Goal: Information Seeking & Learning: Understand process/instructions

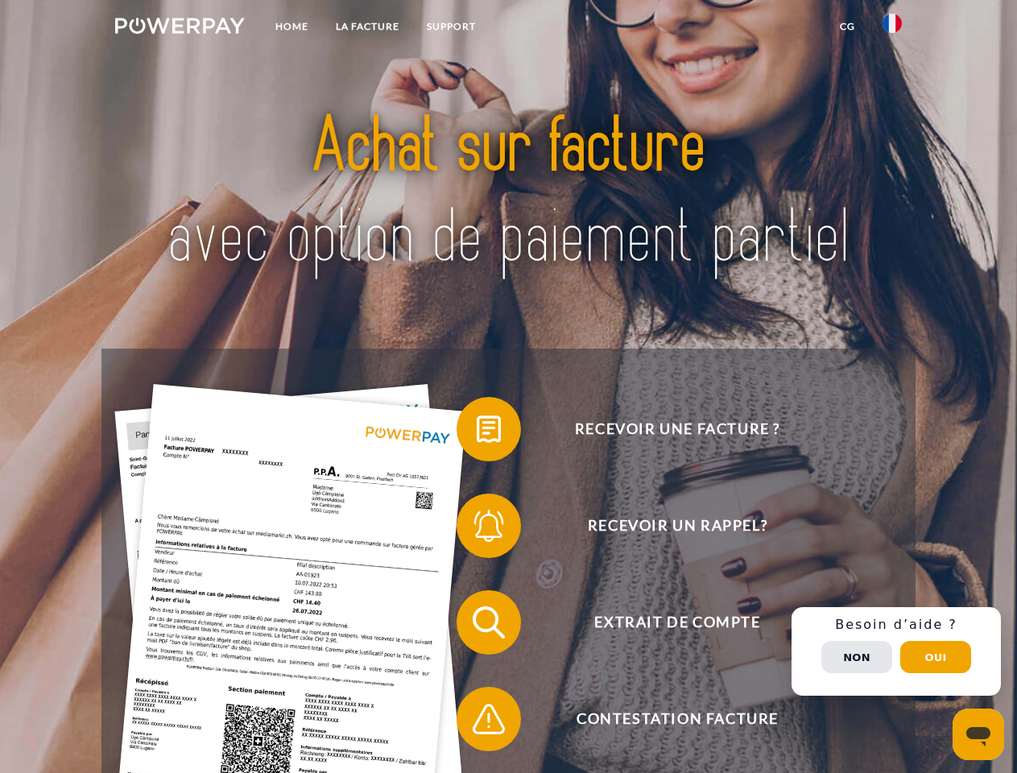
click at [180, 28] on img at bounding box center [180, 26] width 130 height 16
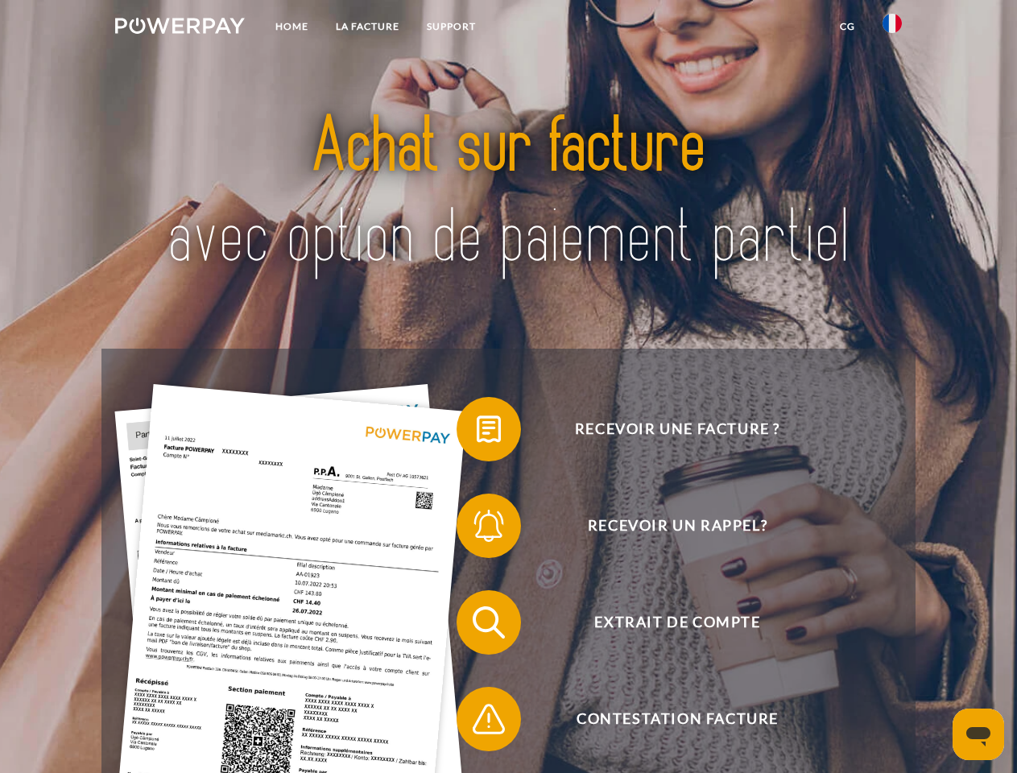
click at [892, 28] on img at bounding box center [892, 23] width 19 height 19
click at [847, 27] on link "CG" at bounding box center [847, 26] width 43 height 29
click at [477, 433] on span at bounding box center [464, 429] width 81 height 81
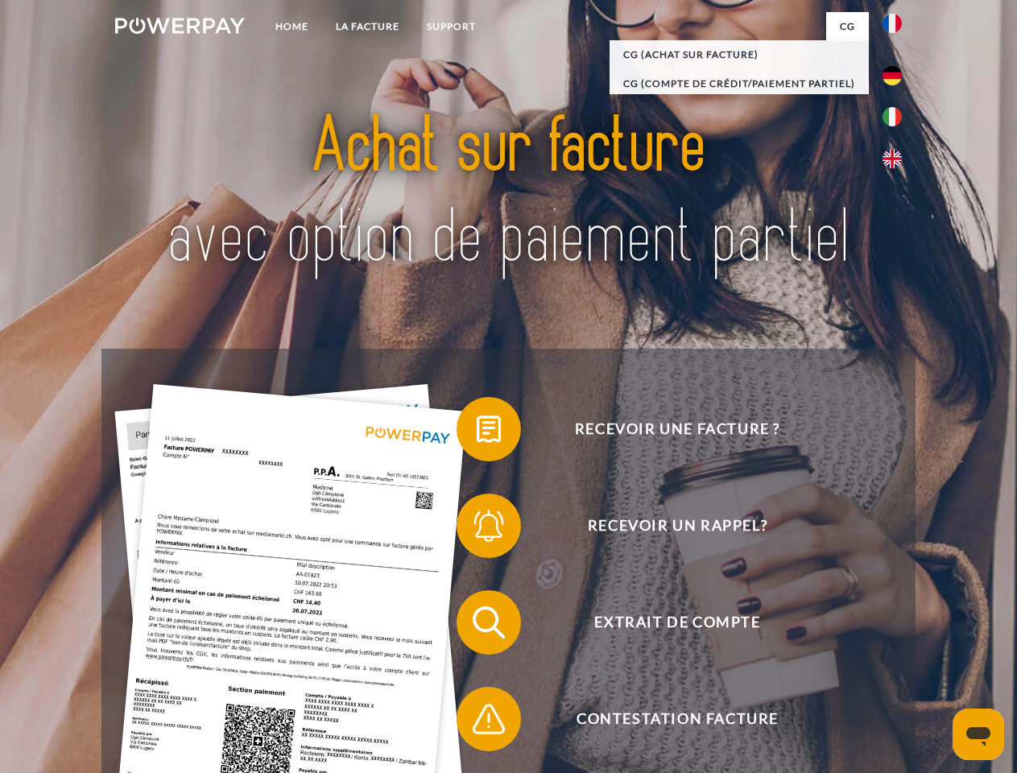
click at [477, 529] on span at bounding box center [464, 526] width 81 height 81
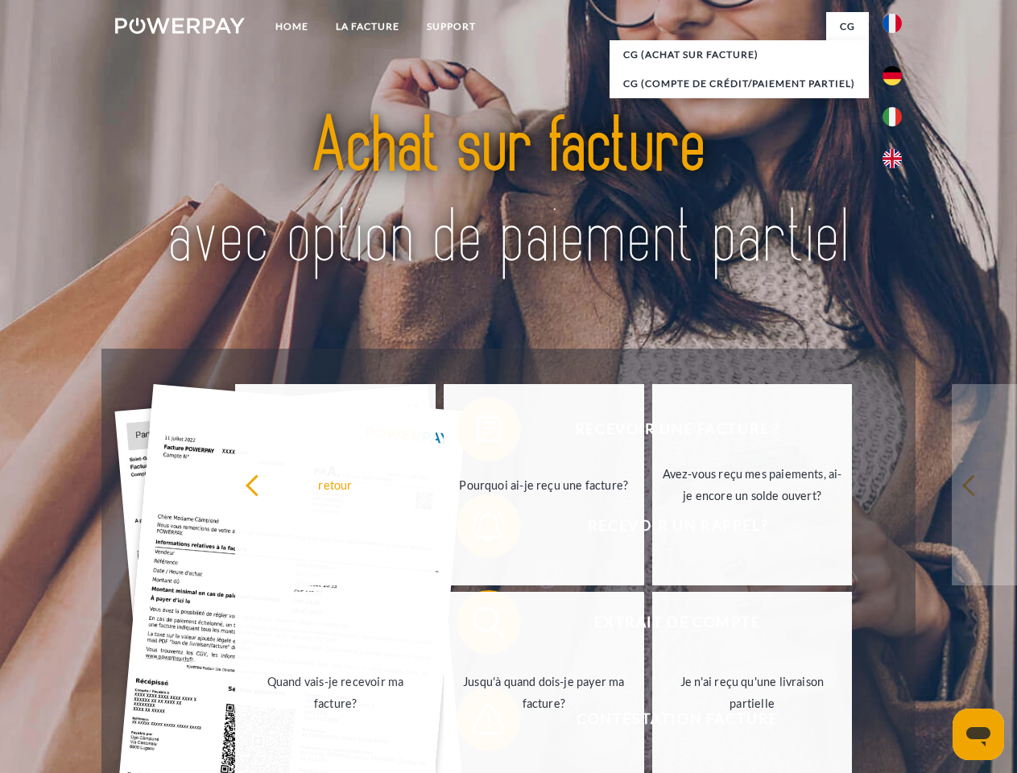
click at [477, 626] on link "Jusqu'à quand dois-je payer ma facture?" at bounding box center [544, 692] width 201 height 201
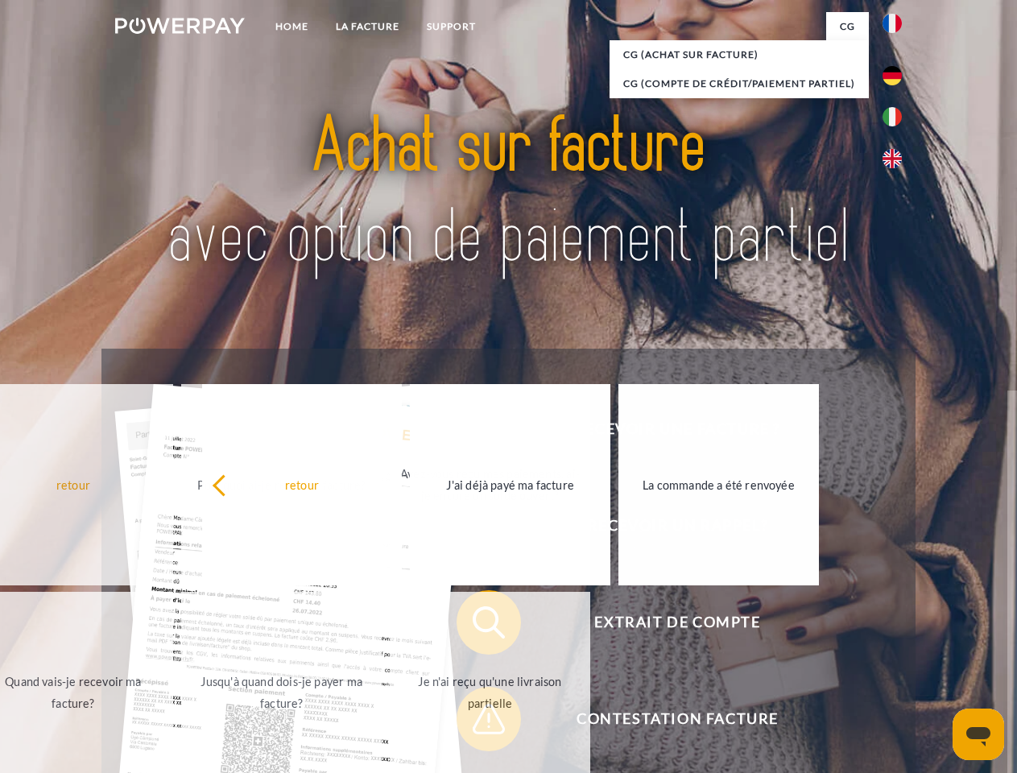
click at [477, 723] on div "retour Pourquoi ai-je reçu une facture? Avez-vous reçu mes paiements, ai-je enc…" at bounding box center [282, 589] width 651 height 416
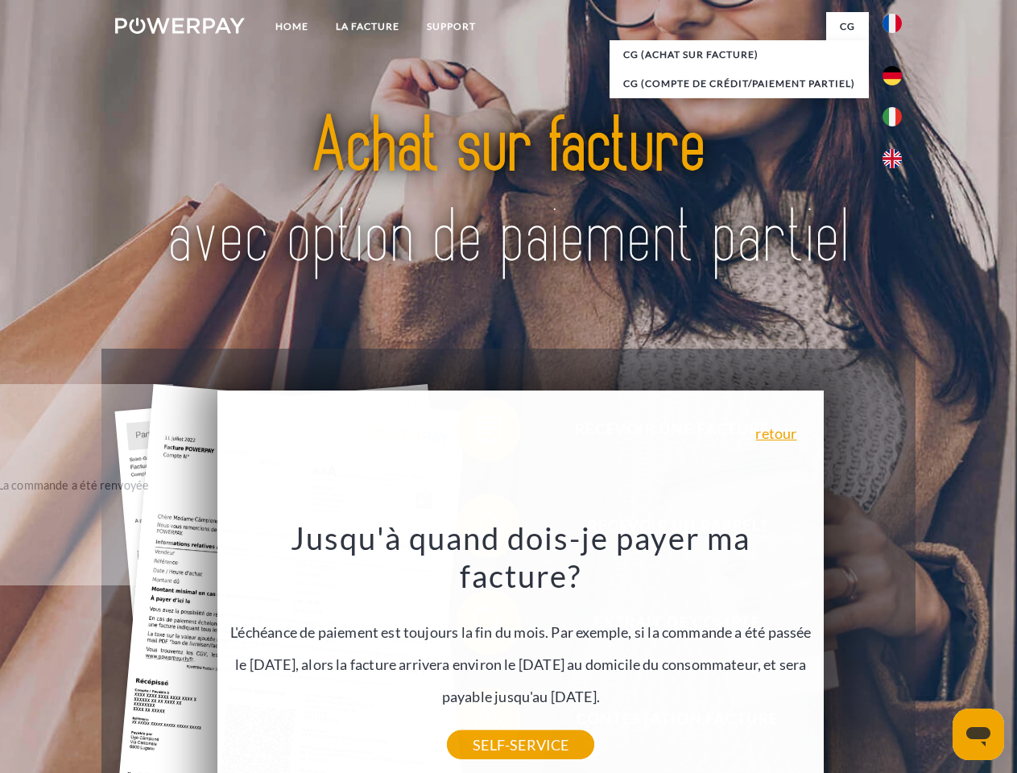
click at [897, 652] on div "Recevoir une facture ? Recevoir un rappel? Extrait de compte retour" at bounding box center [508, 671] width 814 height 644
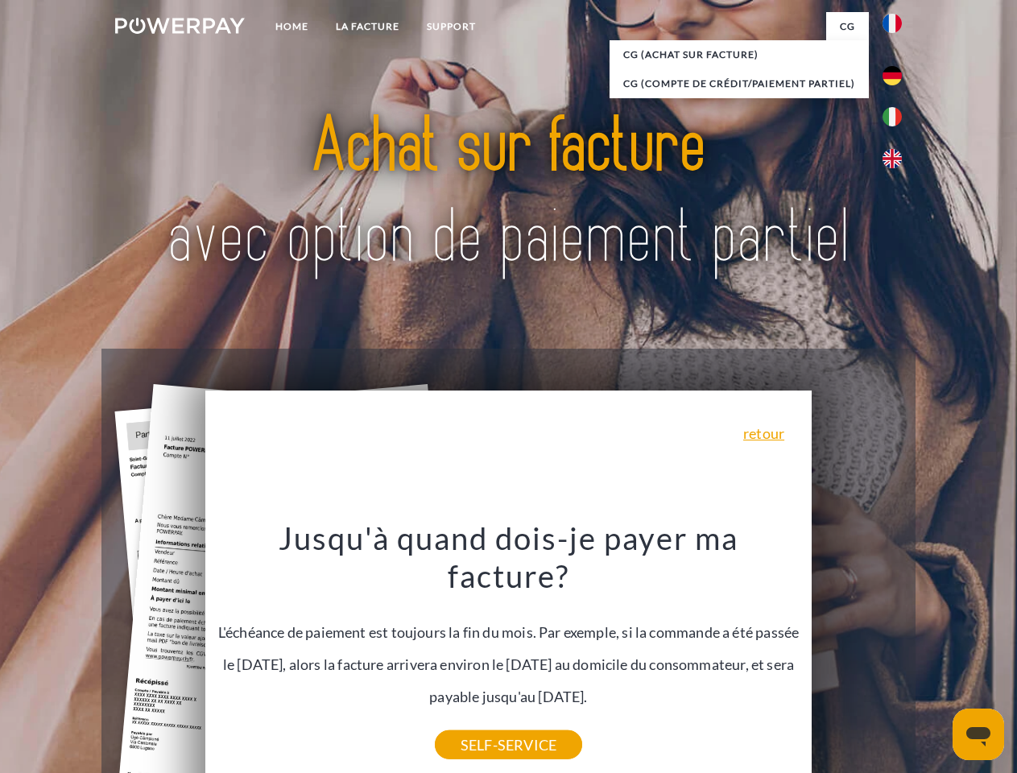
click at [857, 655] on span "Extrait de compte" at bounding box center [677, 622] width 395 height 64
click at [936, 657] on header "Home LA FACTURE Support" at bounding box center [508, 556] width 1017 height 1112
